Goal: Transaction & Acquisition: Purchase product/service

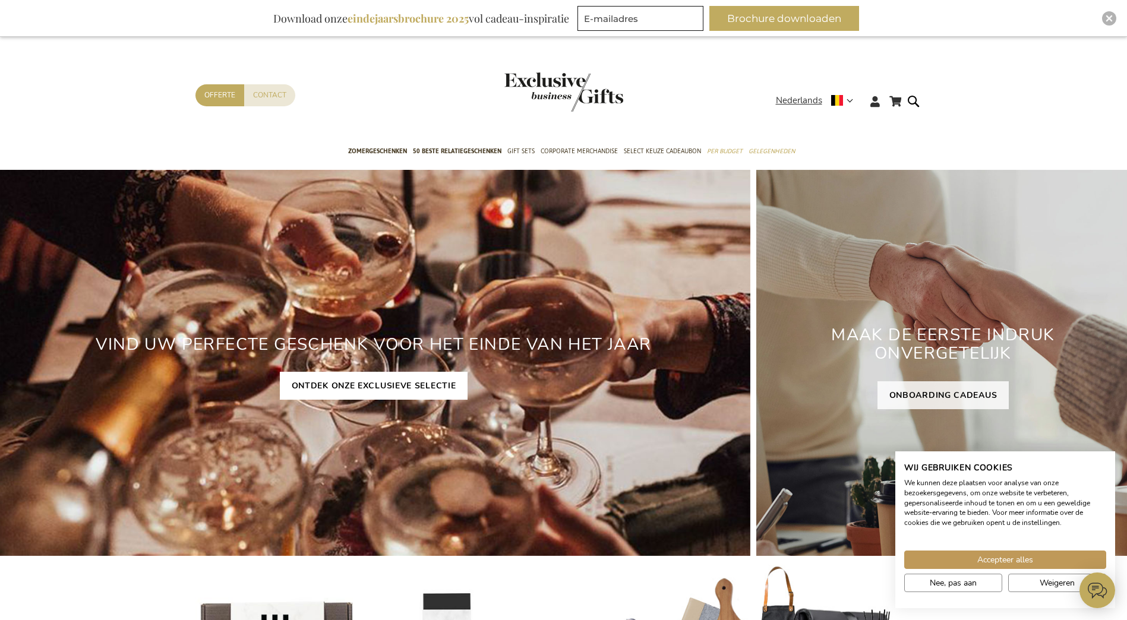
click at [375, 386] on link "ONTDEK ONZE EXCLUSIEVE SELECTIE" at bounding box center [374, 386] width 188 height 28
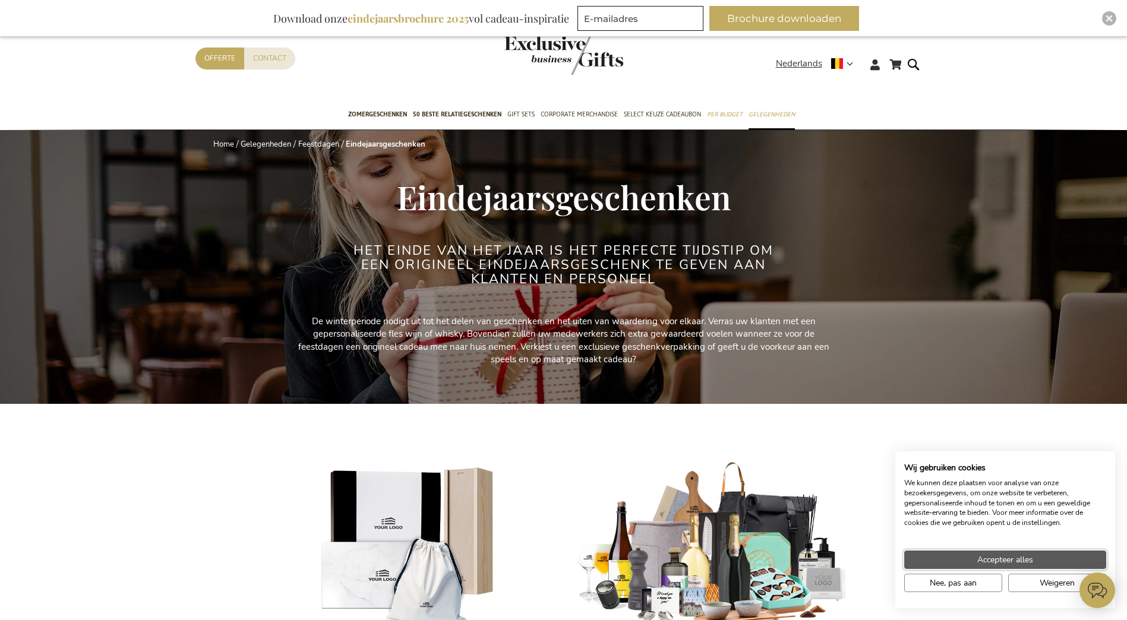
click at [958, 554] on button "Accepteer alles" at bounding box center [1005, 560] width 202 height 18
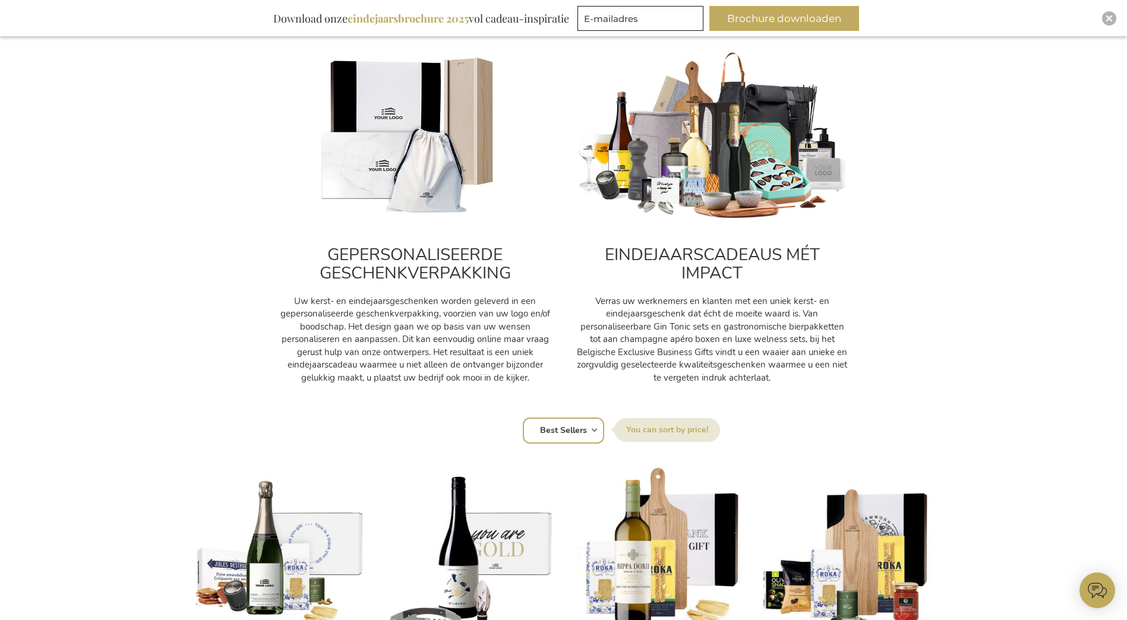
scroll to position [535, 0]
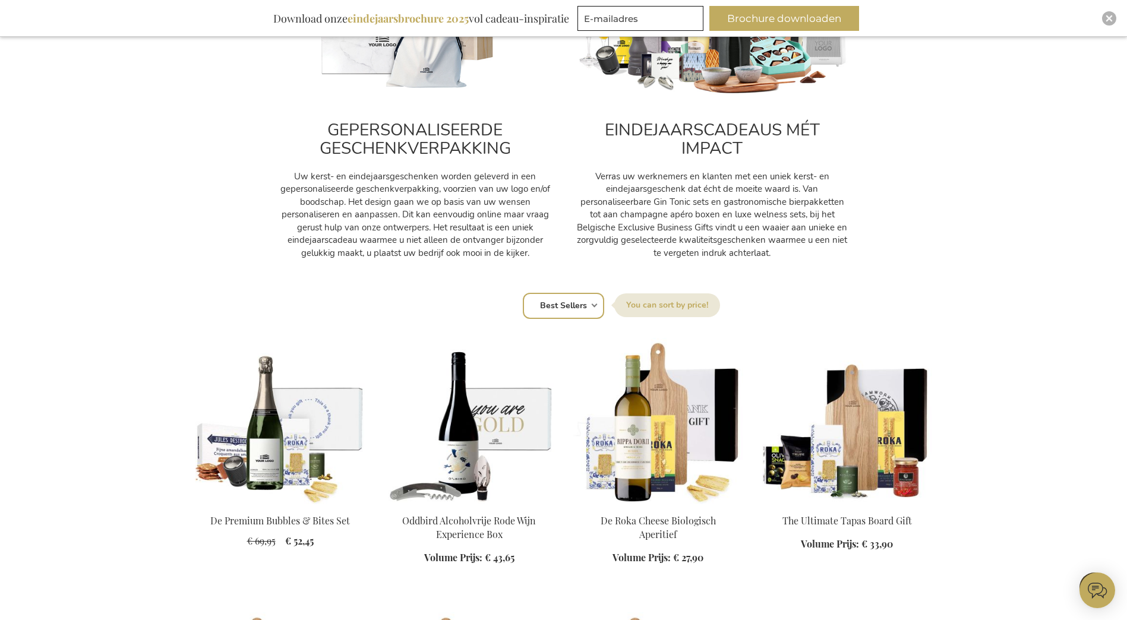
click at [546, 305] on select "Positie Best Sellers Meest bekeken Nieuw Biggest Saving Price: low to high Pric…" at bounding box center [563, 306] width 81 height 26
click at [523, 293] on select "Positie Best Sellers Meest bekeken Nieuw Biggest Saving Price: low to high Pric…" at bounding box center [563, 306] width 81 height 26
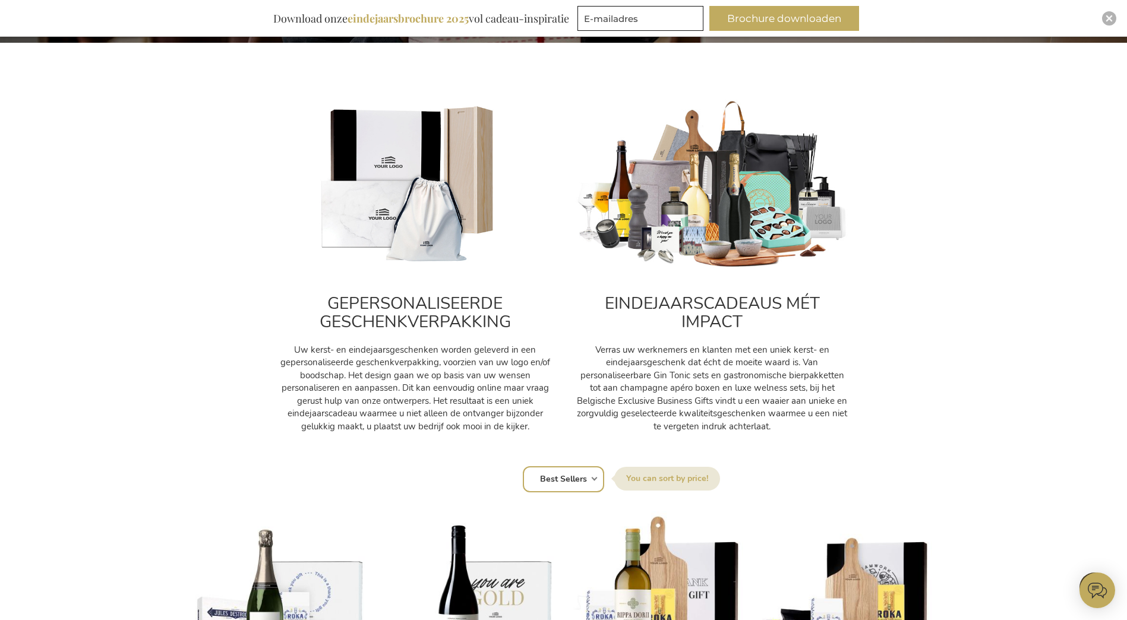
scroll to position [357, 0]
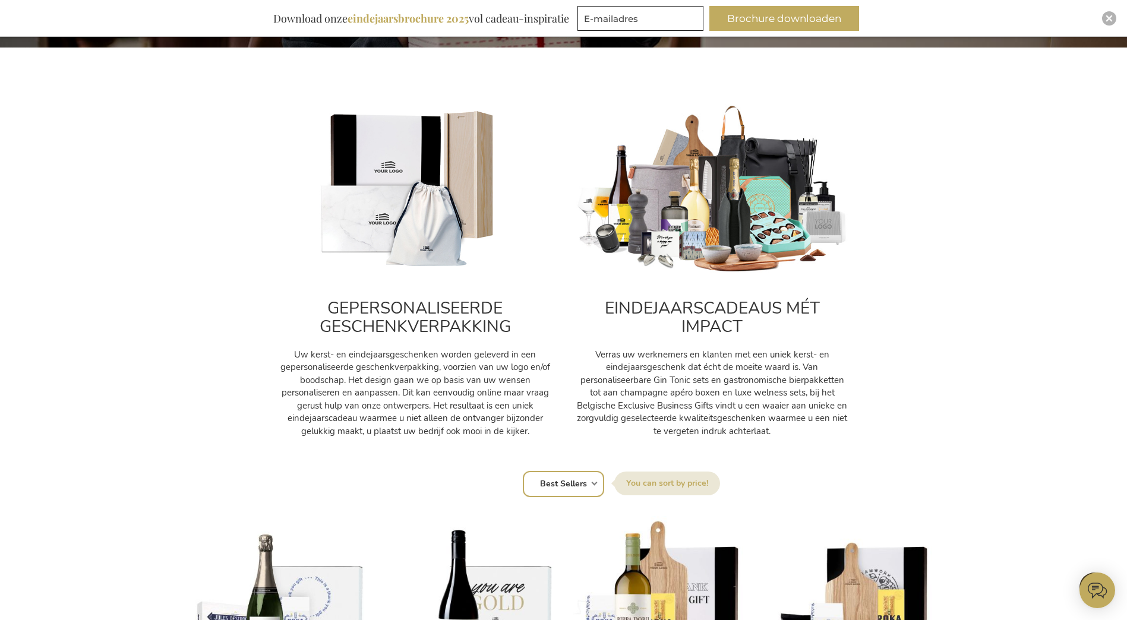
click at [657, 484] on label "Sorteer op" at bounding box center [667, 484] width 106 height 24
click at [604, 484] on select "Positie Best Sellers Meest bekeken Nieuw Biggest Saving Price: low to high Pric…" at bounding box center [563, 484] width 81 height 26
click at [660, 484] on label "Sorteer op" at bounding box center [667, 484] width 106 height 24
click at [604, 484] on select "Positie Best Sellers Meest bekeken Nieuw Biggest Saving Price: low to high Pric…" at bounding box center [563, 484] width 81 height 26
click at [583, 485] on select "Positie Best Sellers Meest bekeken Nieuw Biggest Saving Price: low to high Pric…" at bounding box center [563, 484] width 81 height 26
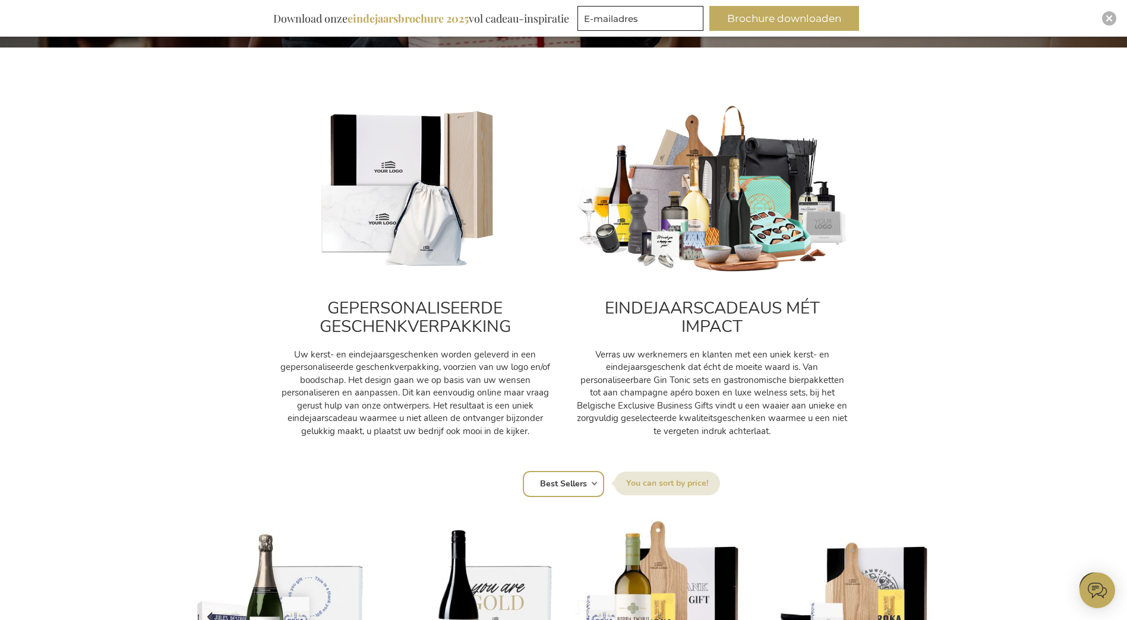
select select "price_asc"
click at [523, 471] on select "Positie Best Sellers Meest bekeken Nieuw Biggest Saving Price: low to high Pric…" at bounding box center [563, 484] width 81 height 26
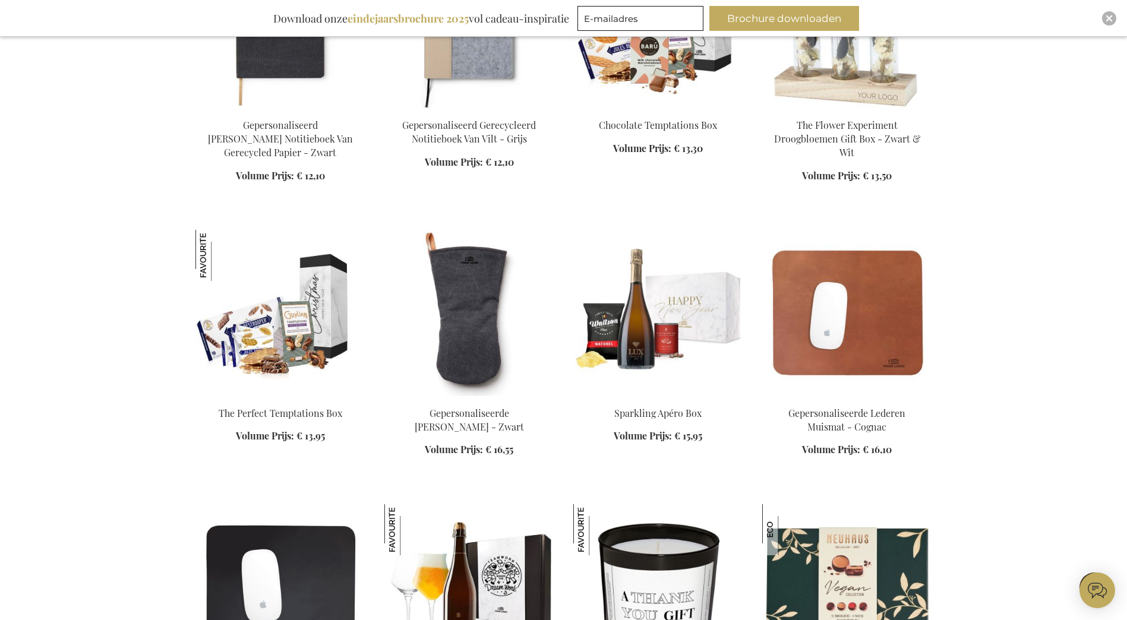
scroll to position [1545, 0]
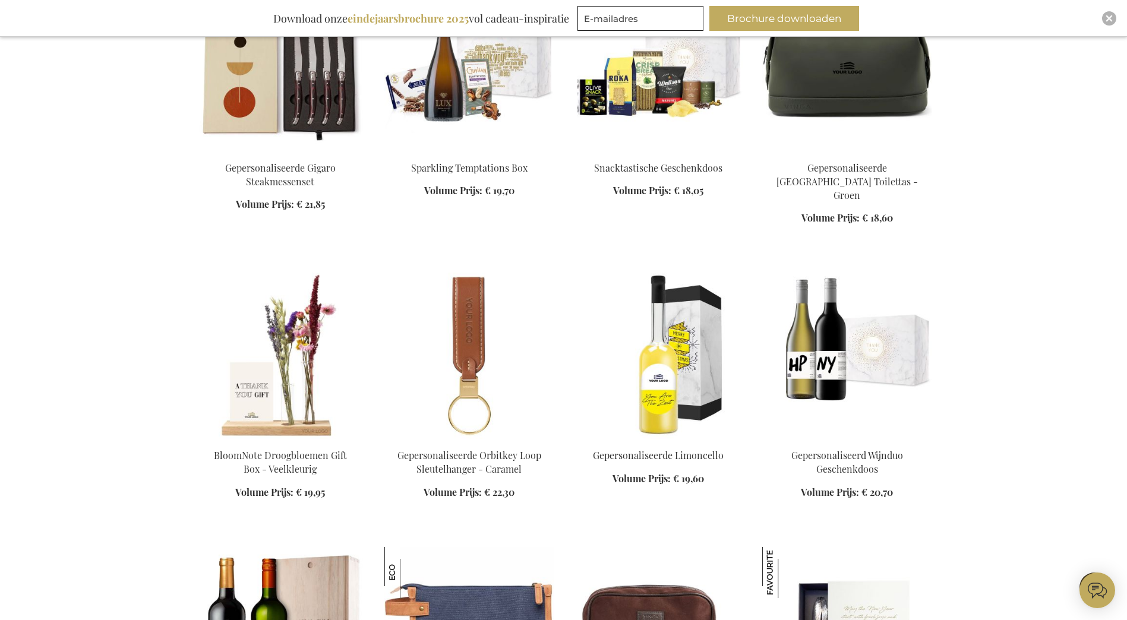
scroll to position [2377, 0]
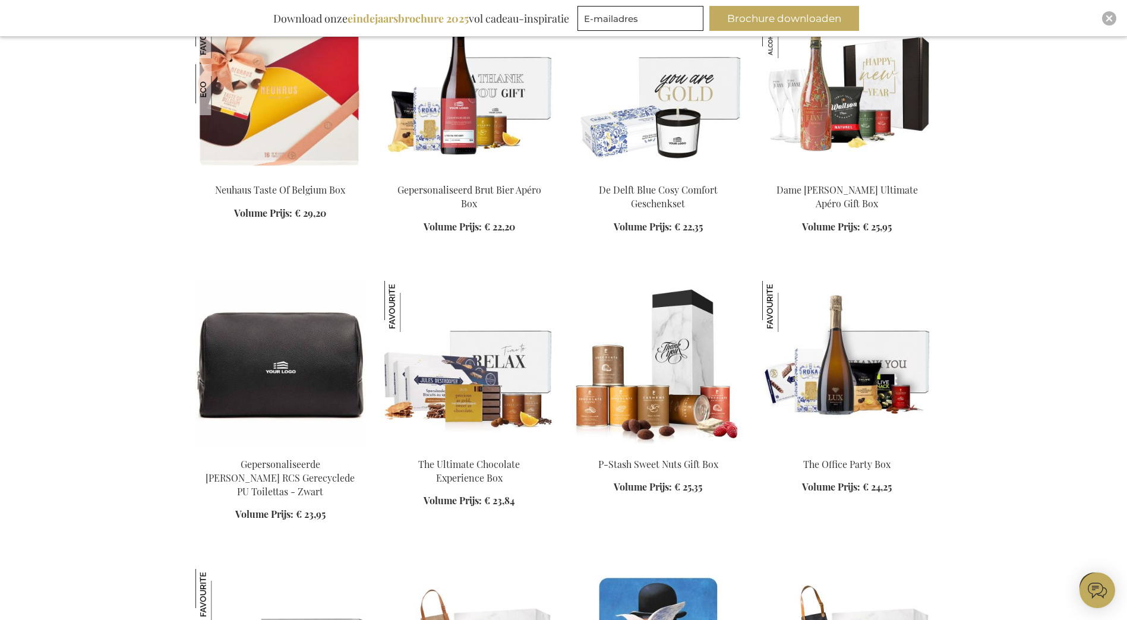
scroll to position [3209, 0]
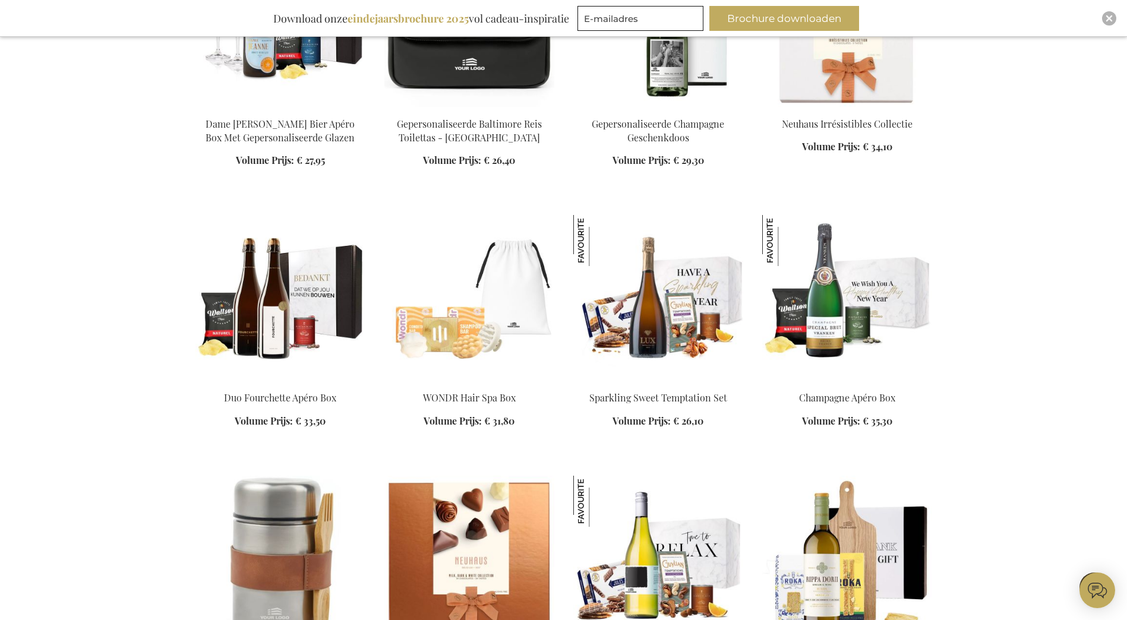
scroll to position [4040, 0]
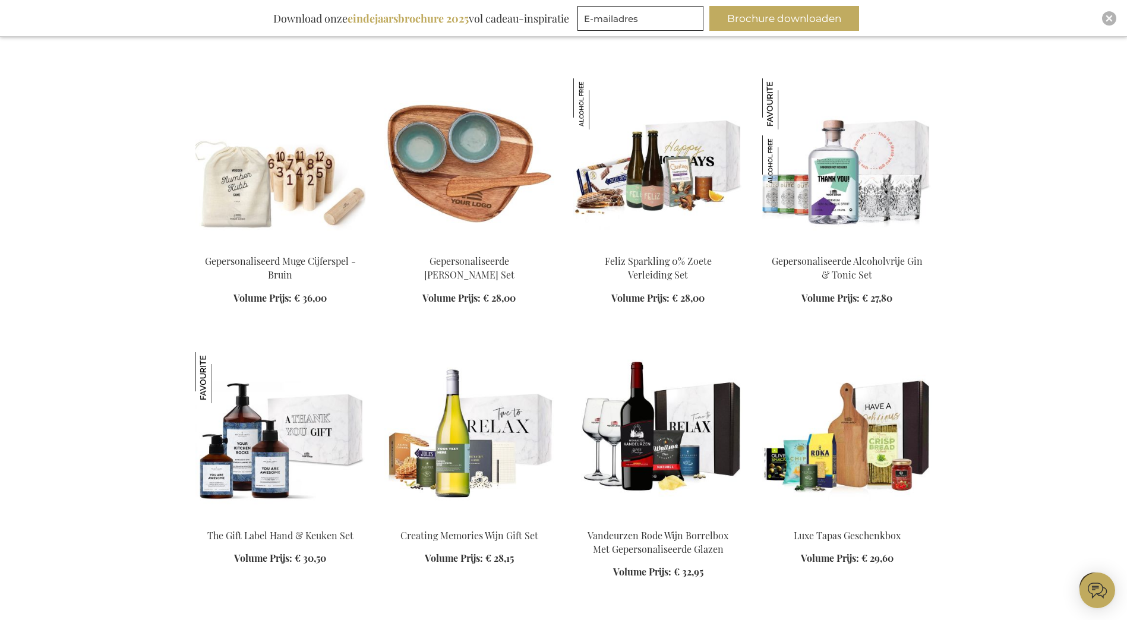
scroll to position [4694, 0]
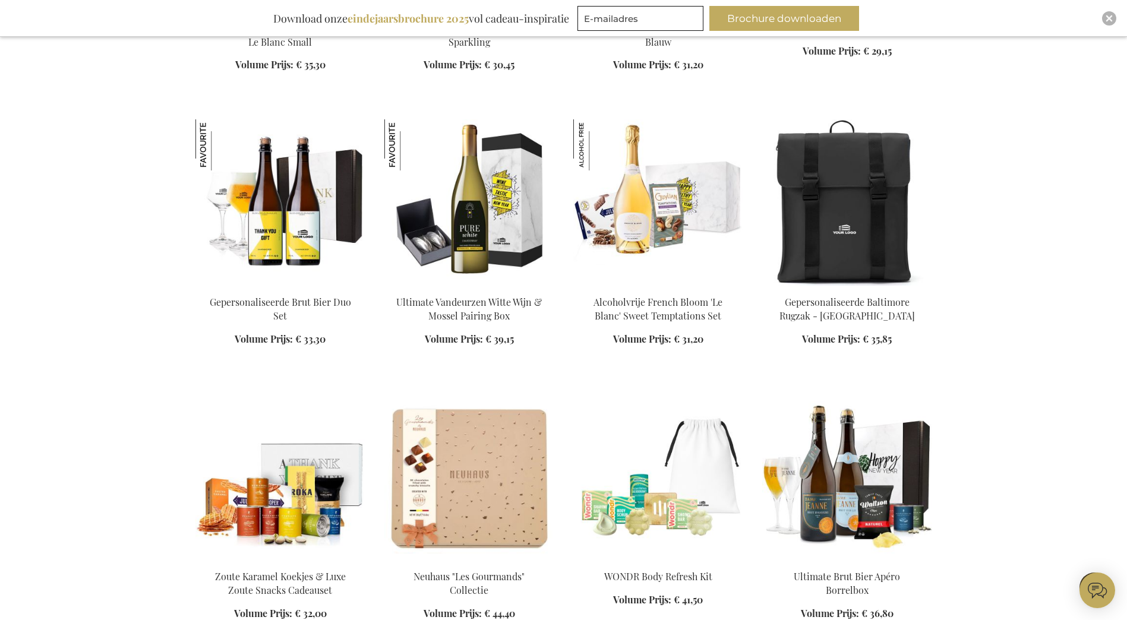
scroll to position [5764, 0]
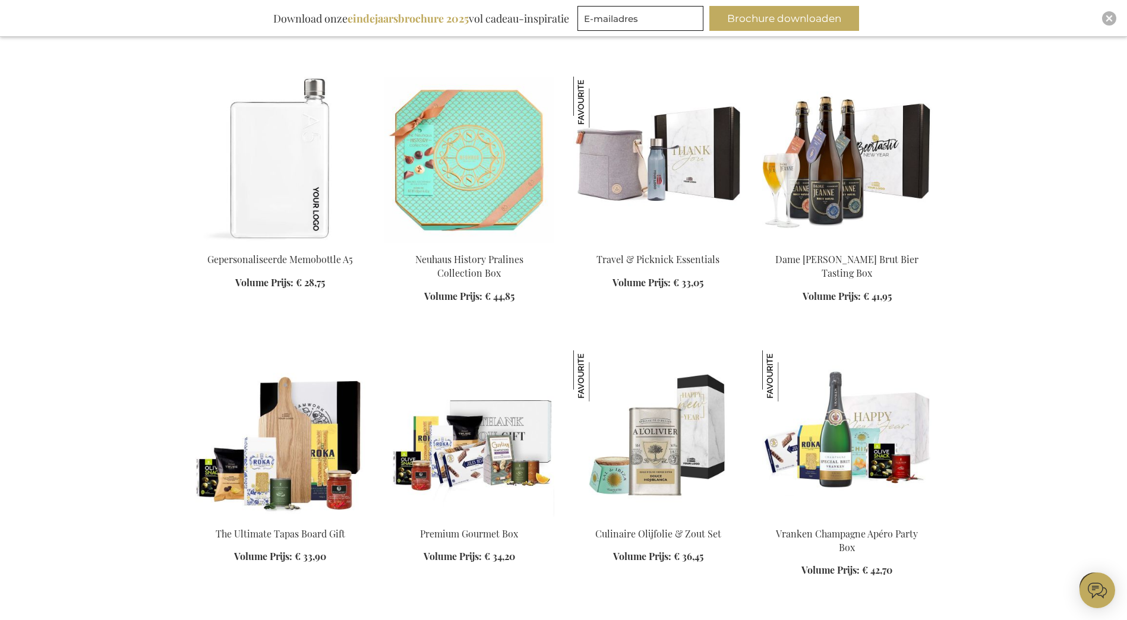
scroll to position [6358, 0]
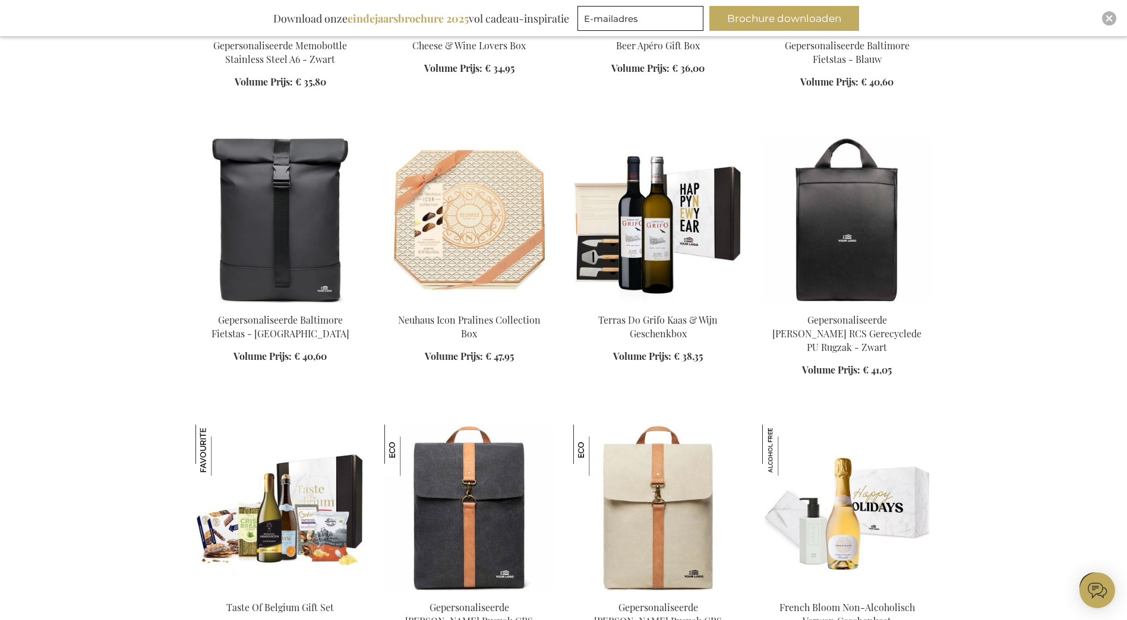
scroll to position [7130, 0]
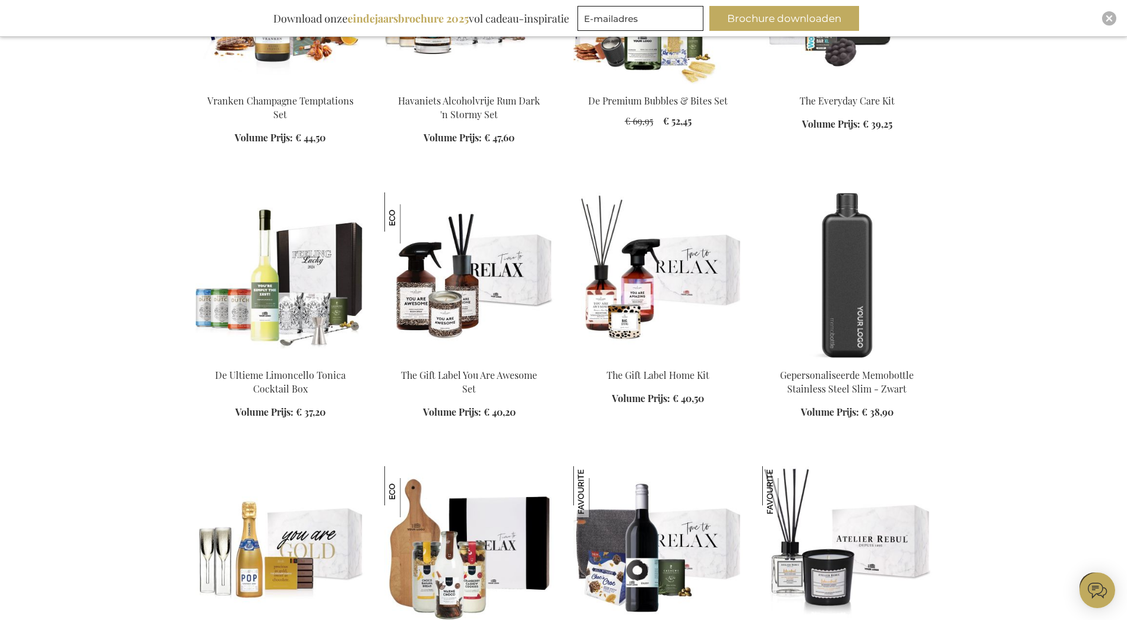
scroll to position [8081, 0]
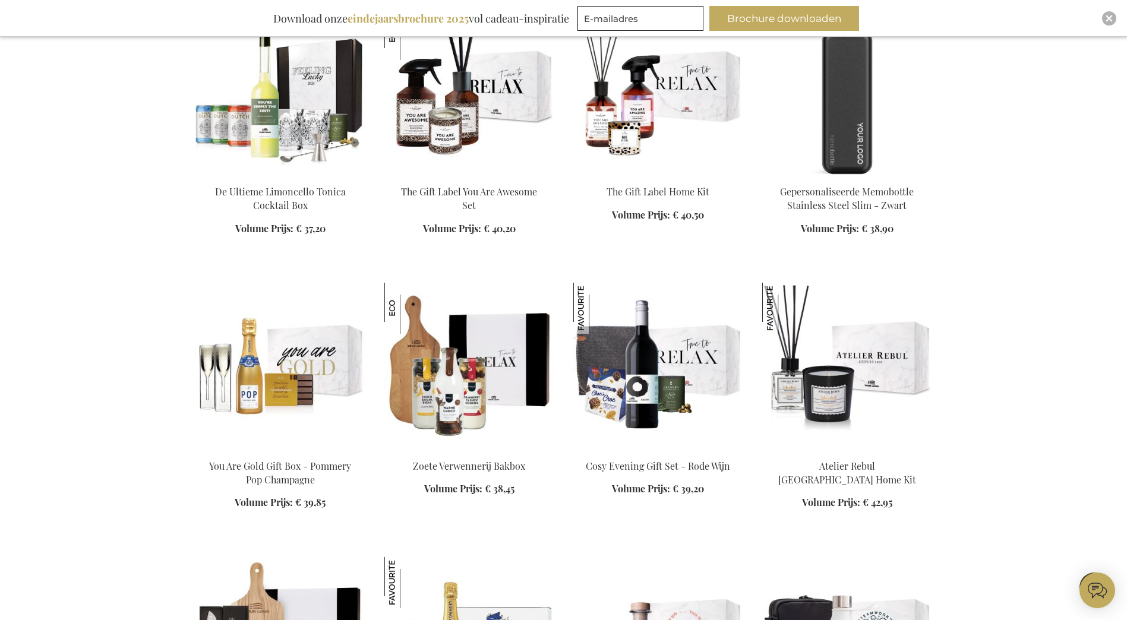
click at [828, 311] on img at bounding box center [847, 366] width 170 height 166
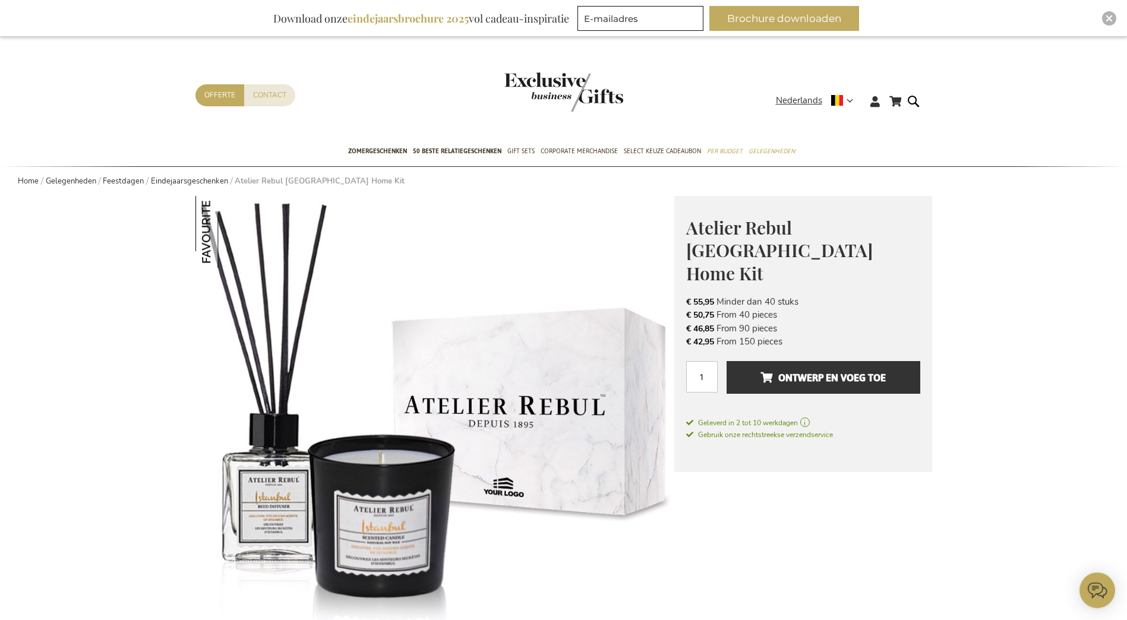
click at [525, 357] on img at bounding box center [434, 435] width 479 height 479
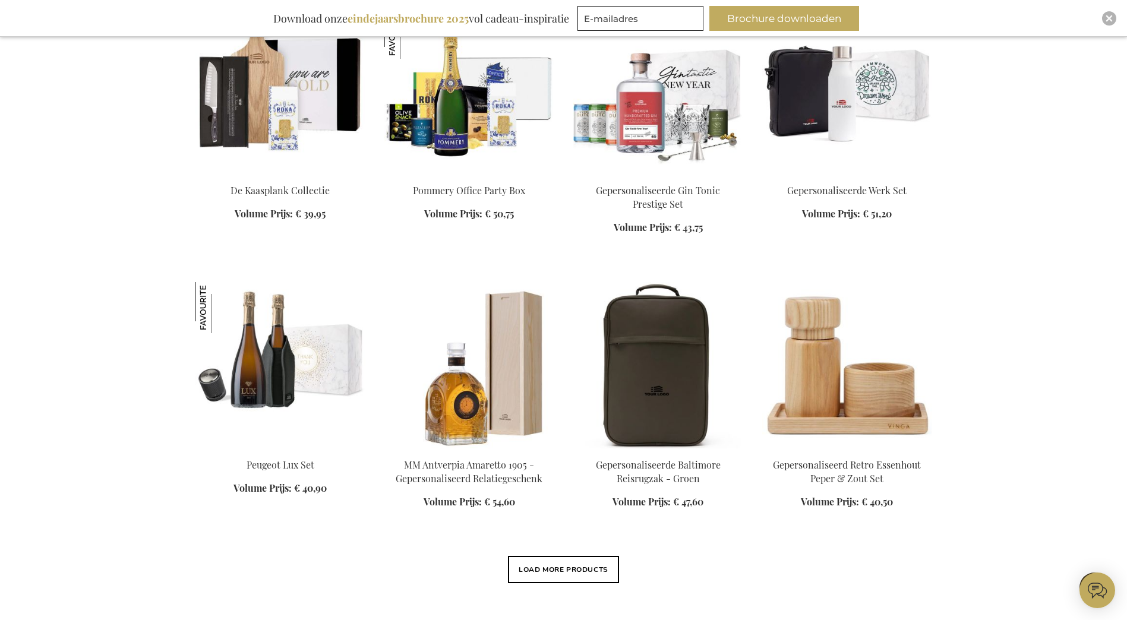
scroll to position [1229, 0]
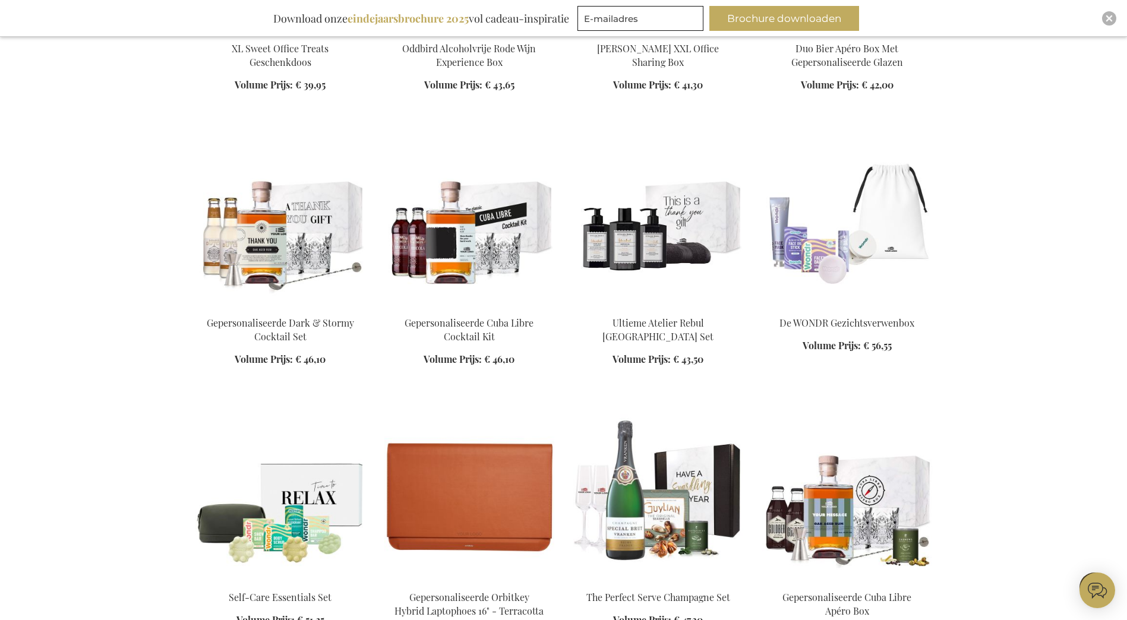
scroll to position [1942, 0]
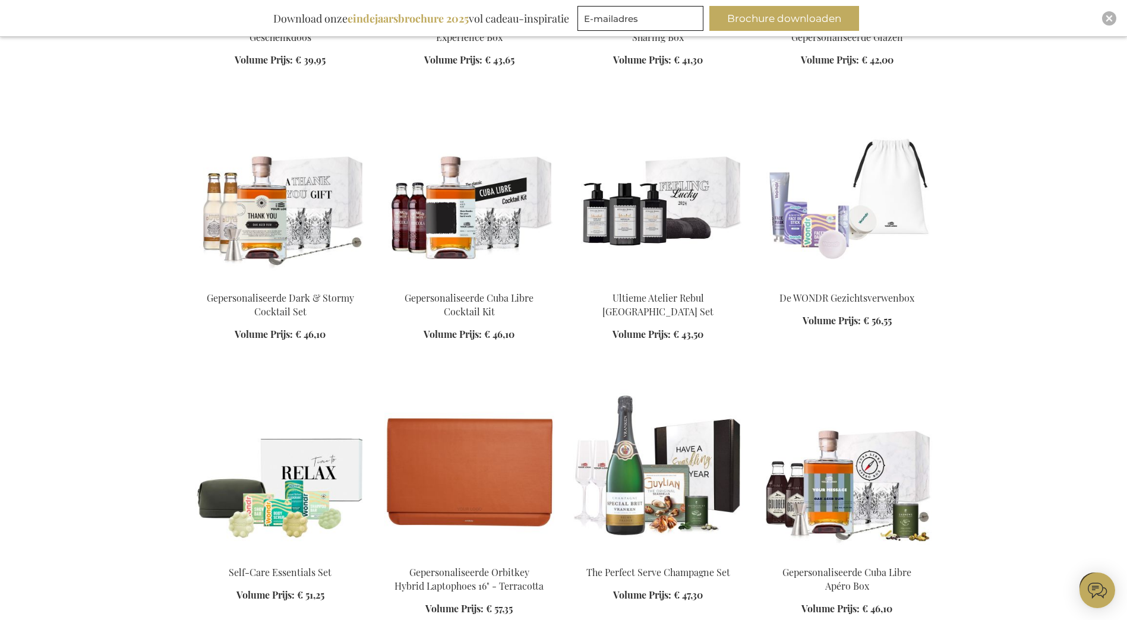
click at [638, 229] on img at bounding box center [658, 198] width 170 height 166
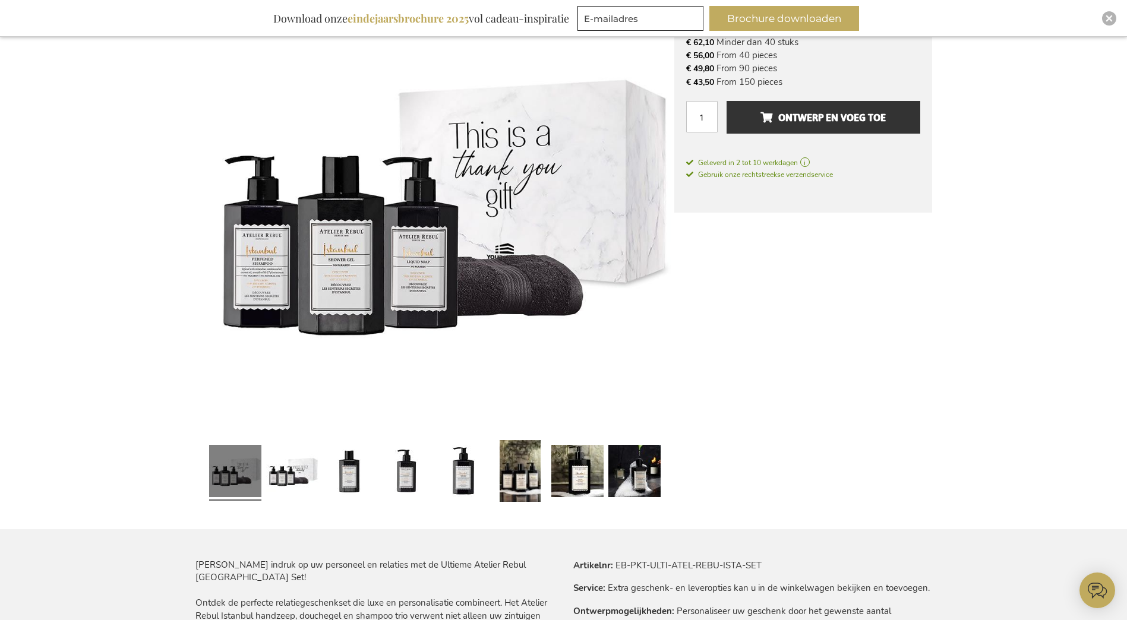
scroll to position [238, 0]
click at [286, 473] on link at bounding box center [292, 472] width 52 height 65
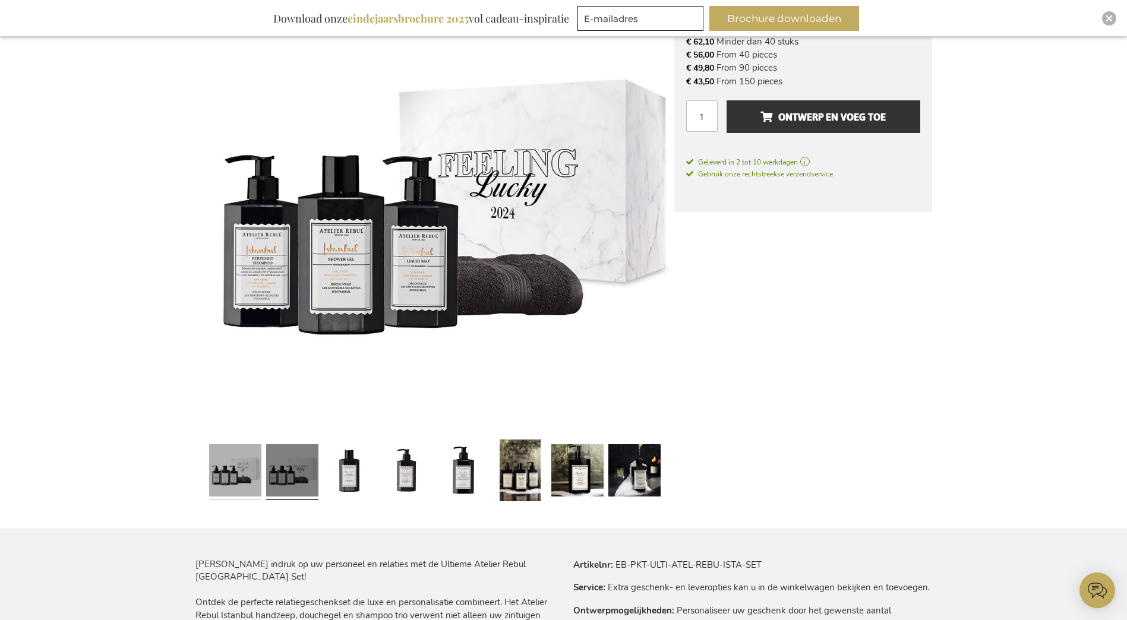
click at [245, 472] on link at bounding box center [235, 472] width 52 height 65
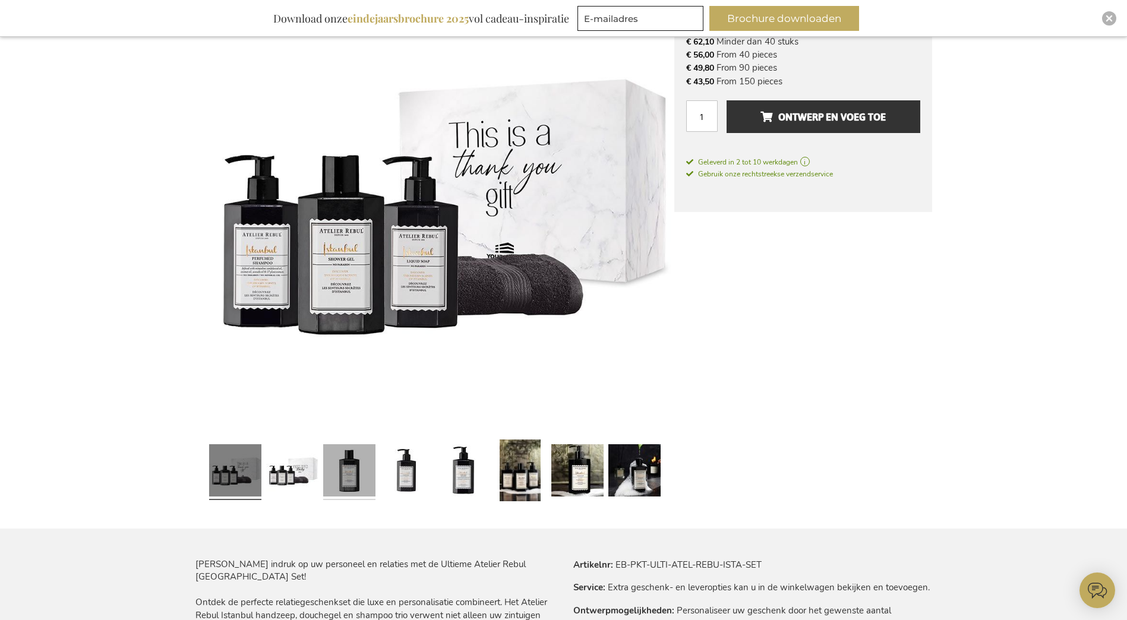
click at [353, 466] on link at bounding box center [349, 472] width 52 height 65
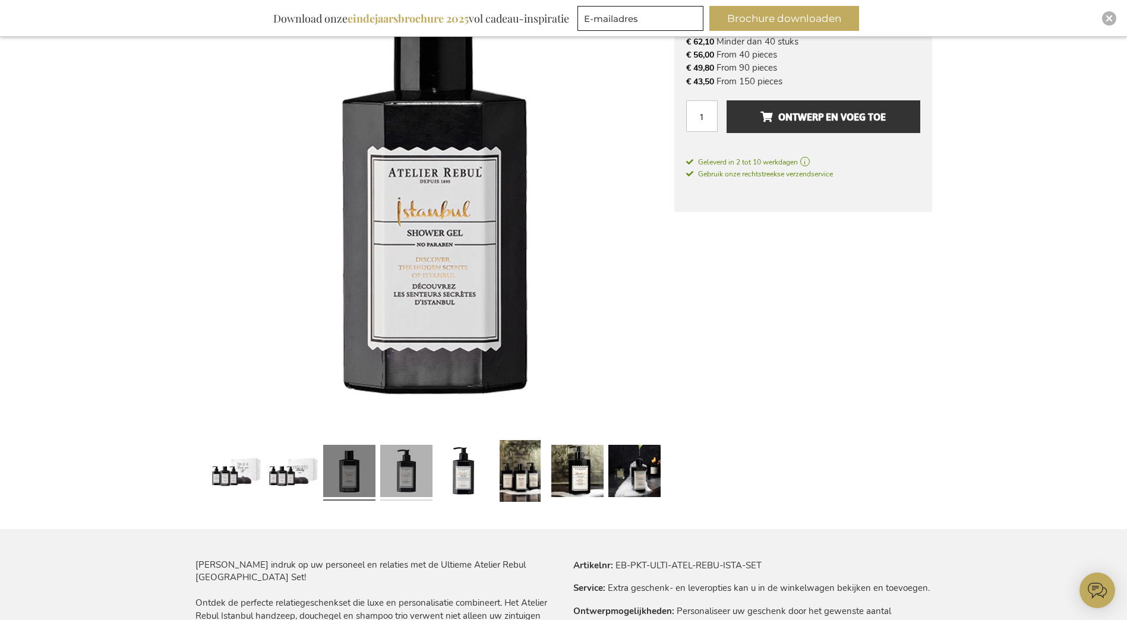
scroll to position [238, 0]
click at [413, 468] on link at bounding box center [406, 472] width 52 height 65
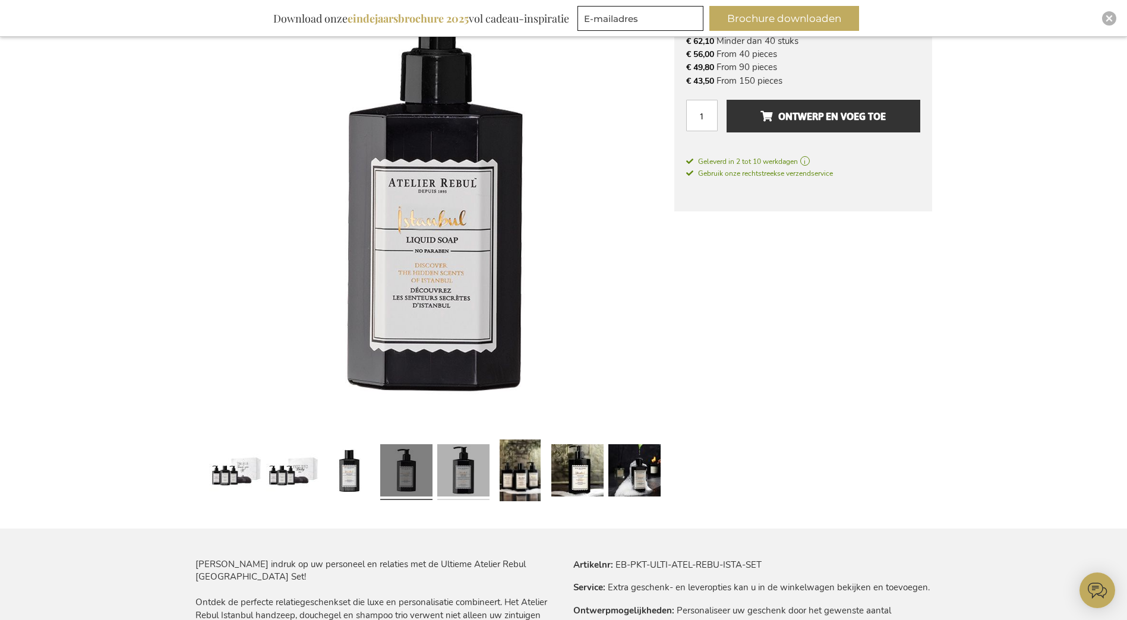
click at [437, 468] on link at bounding box center [463, 472] width 52 height 65
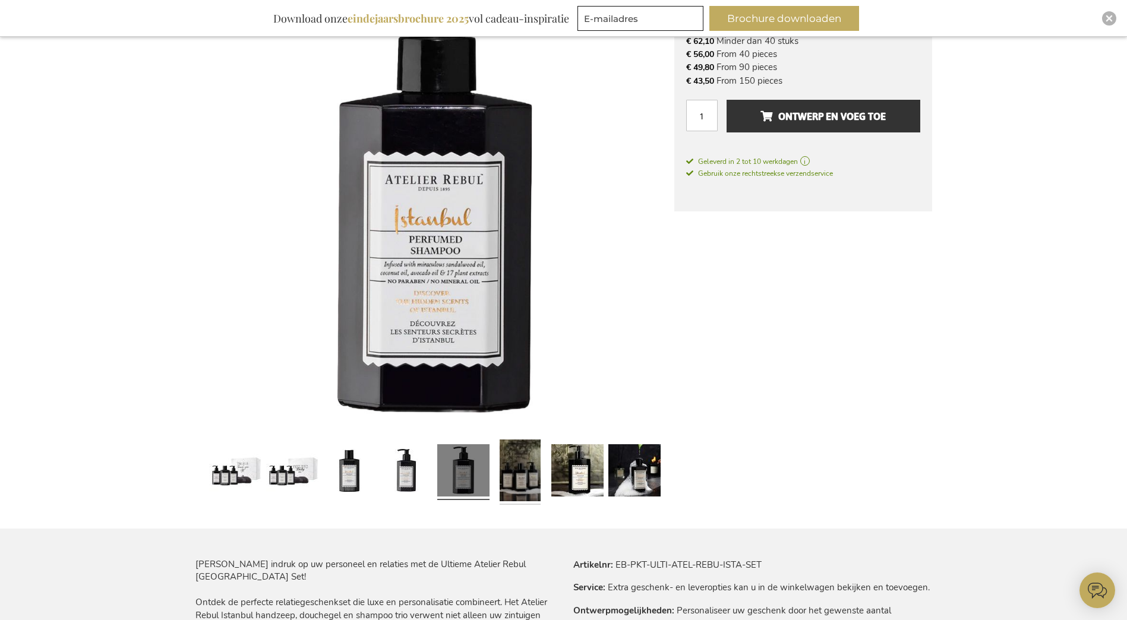
click at [512, 470] on link at bounding box center [520, 472] width 41 height 65
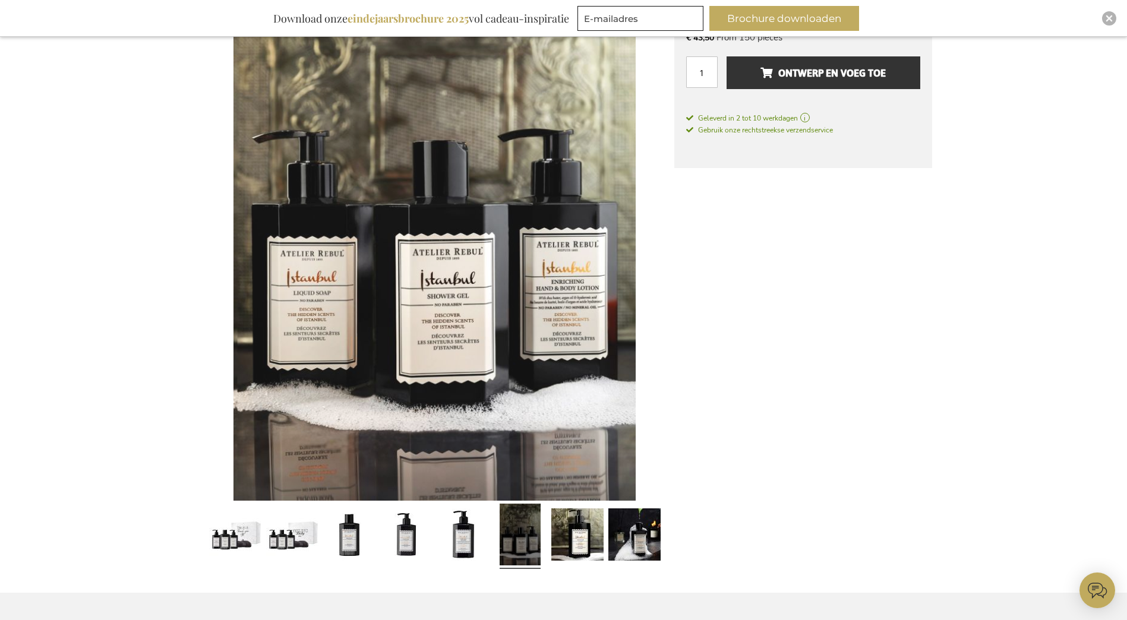
scroll to position [296, 0]
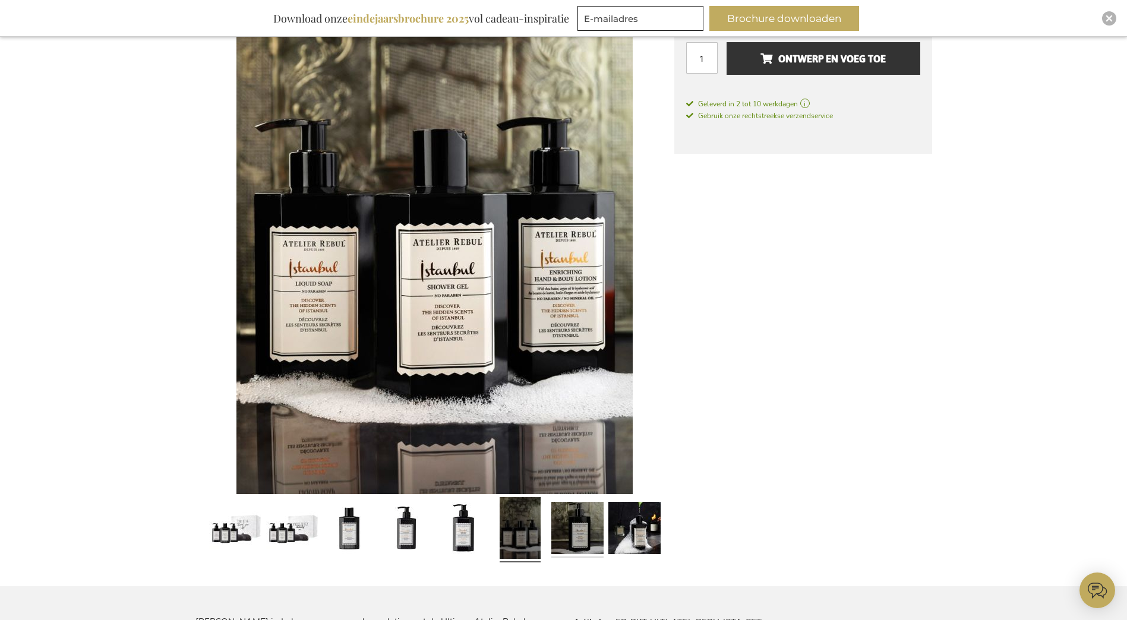
click at [581, 528] on link at bounding box center [577, 529] width 52 height 65
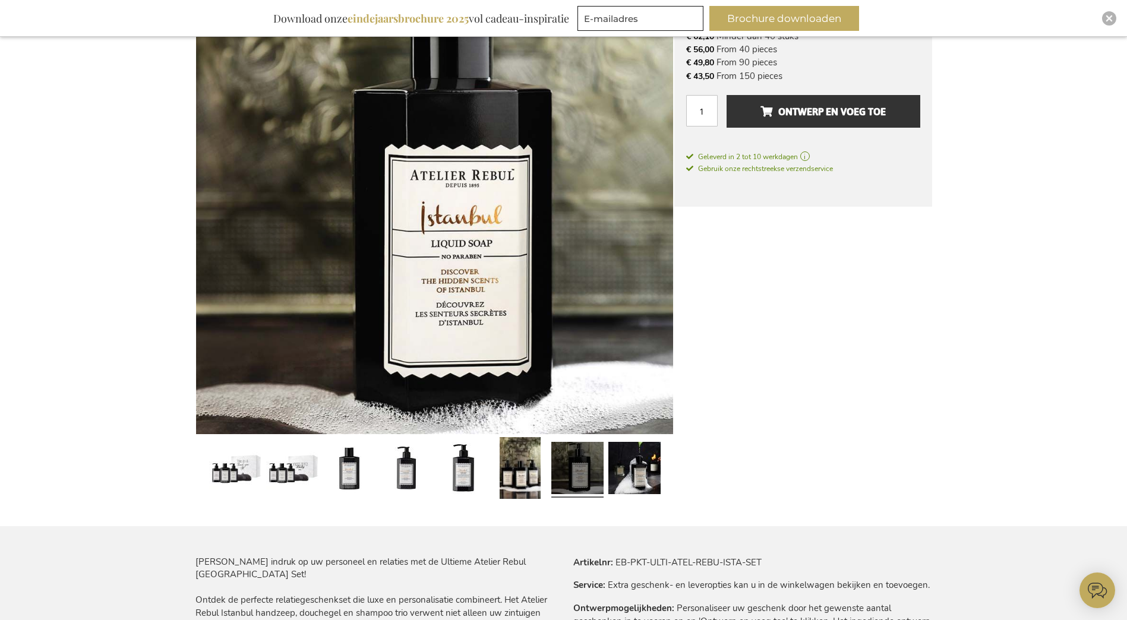
scroll to position [238, 0]
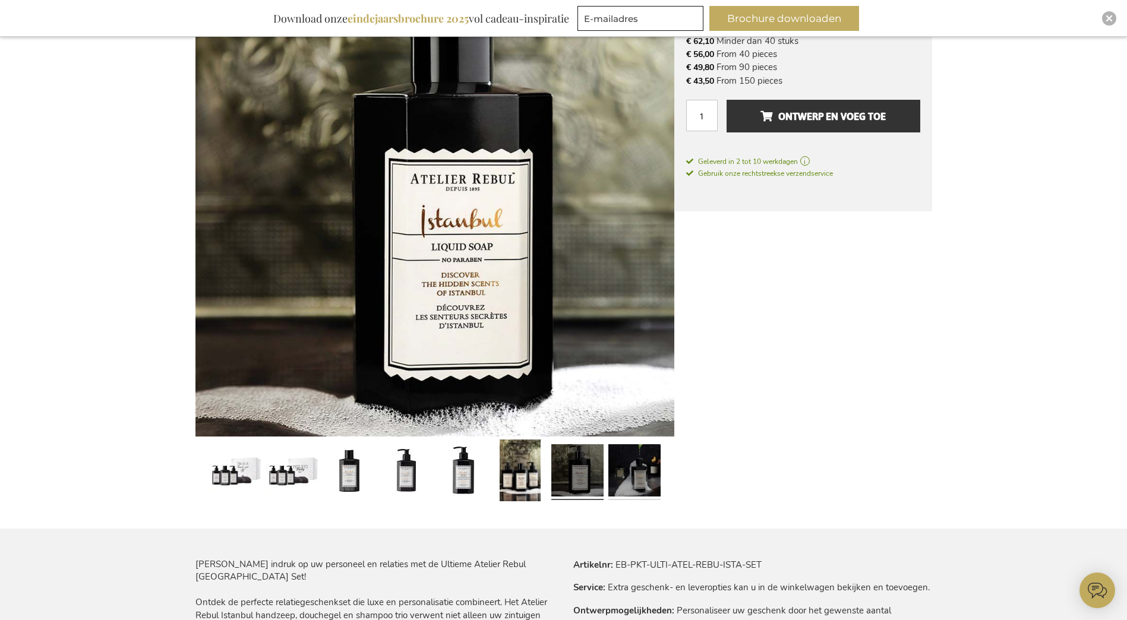
click at [641, 486] on link at bounding box center [634, 472] width 52 height 65
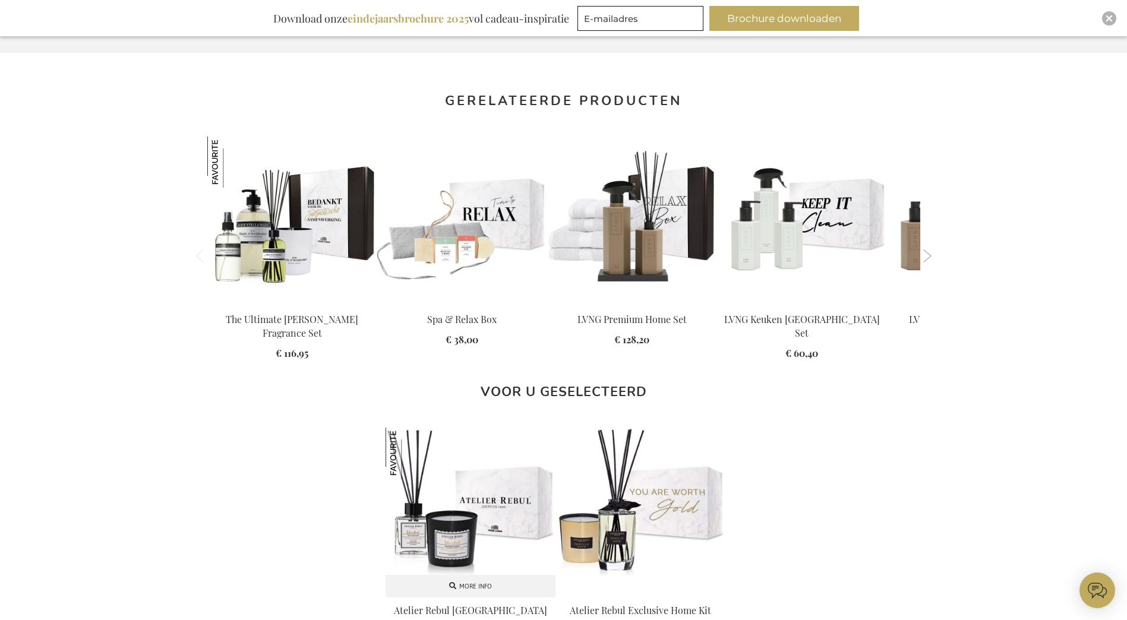
scroll to position [951, 0]
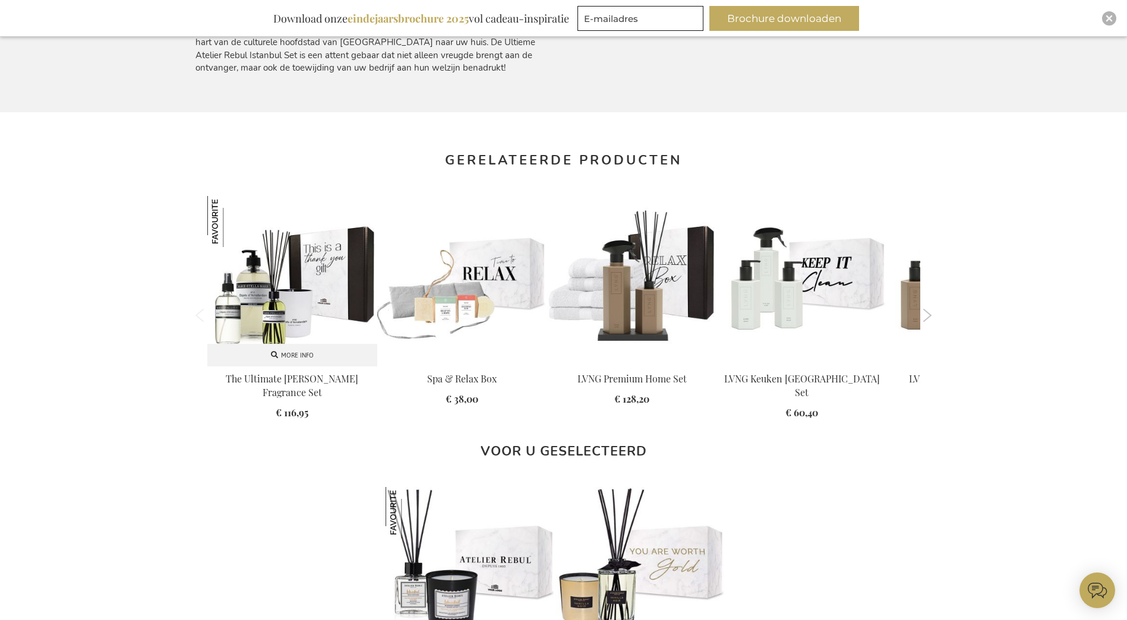
click at [317, 298] on img at bounding box center [292, 281] width 170 height 170
